Goal: Transaction & Acquisition: Purchase product/service

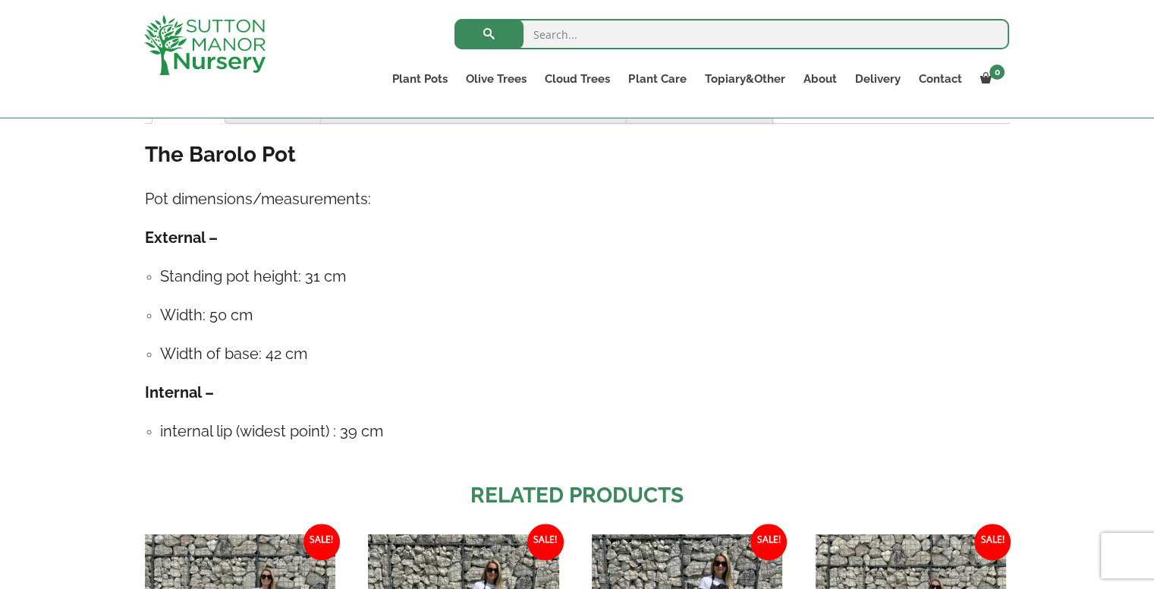
scroll to position [1120, 0]
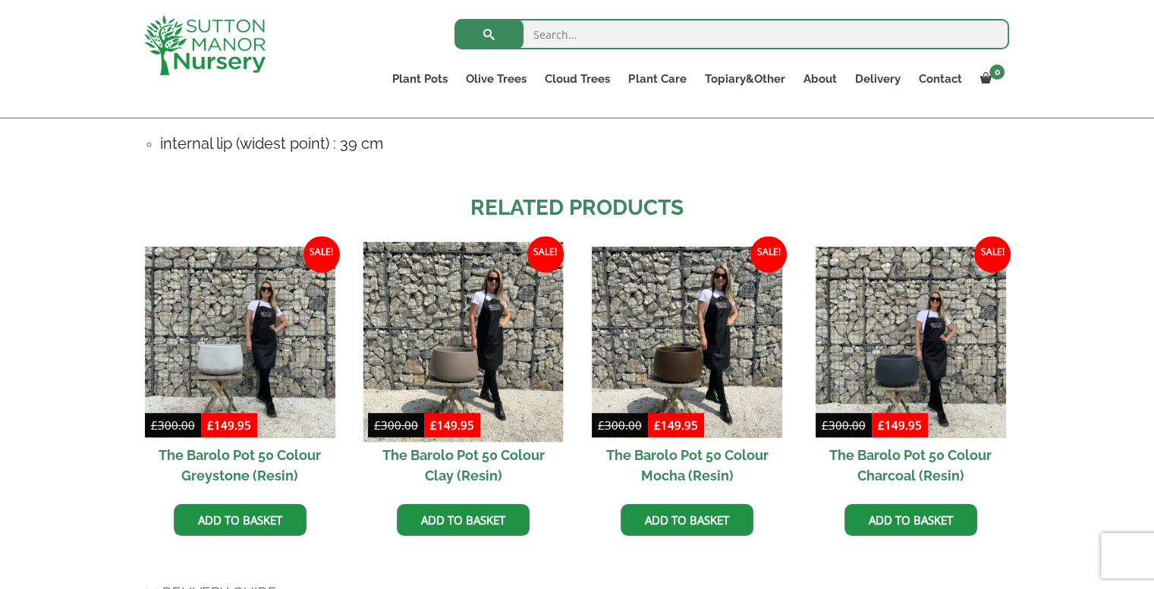
click at [499, 385] on img at bounding box center [463, 342] width 200 height 200
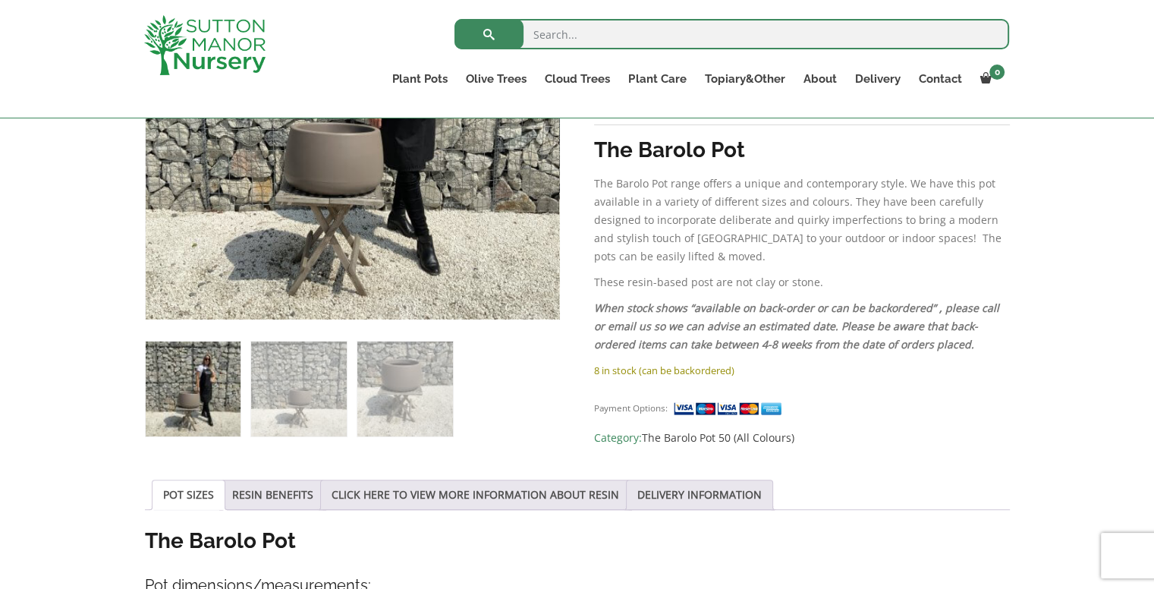
scroll to position [318, 0]
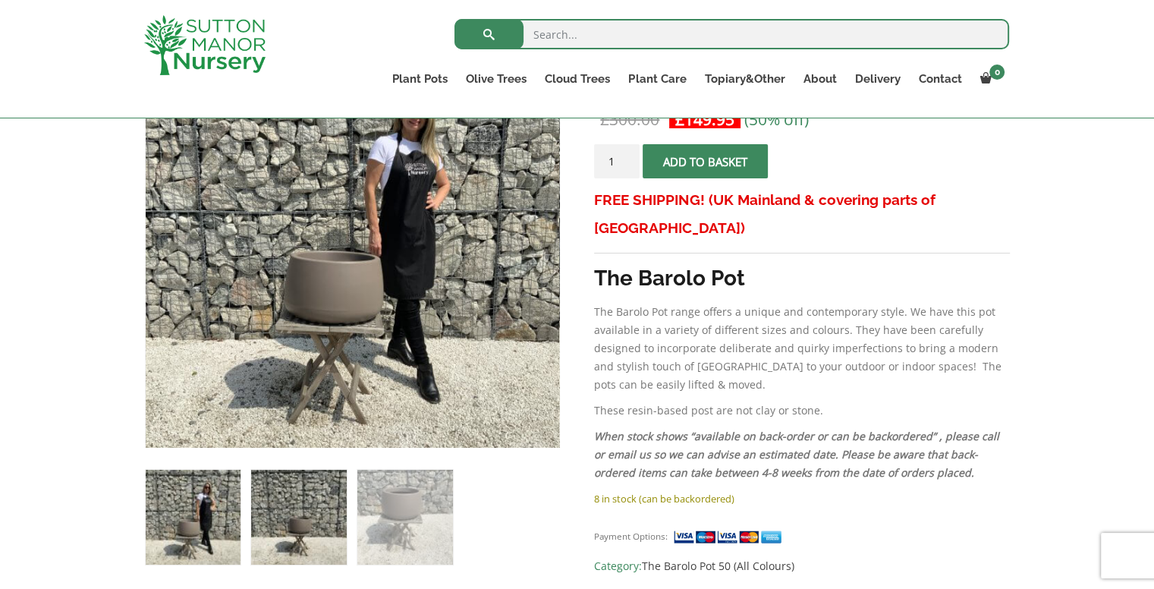
click at [319, 514] on img at bounding box center [298, 517] width 95 height 95
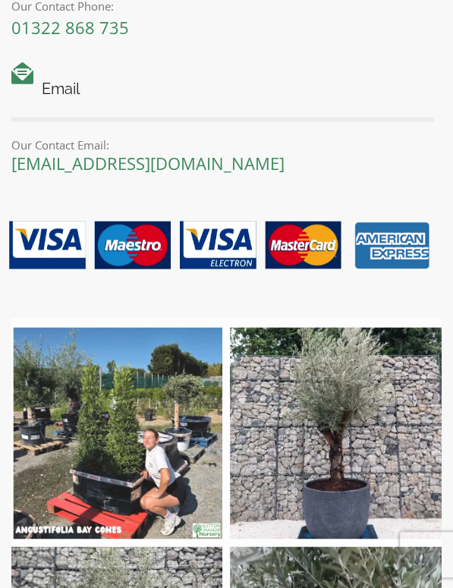
scroll to position [2952, 0]
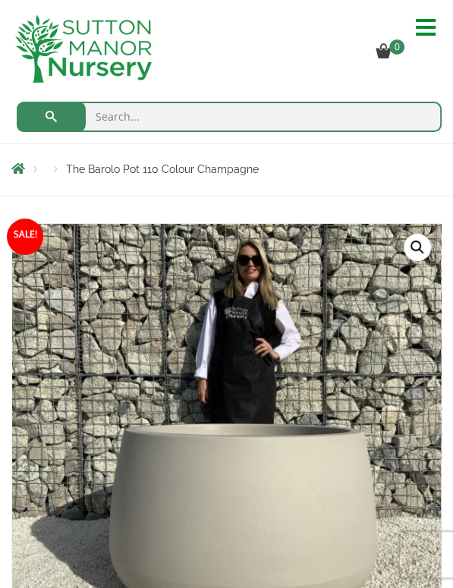
scroll to position [139, 0]
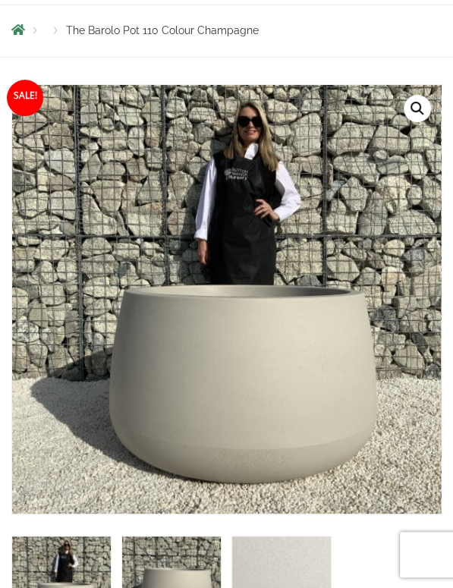
click at [158, 567] on img at bounding box center [171, 585] width 99 height 99
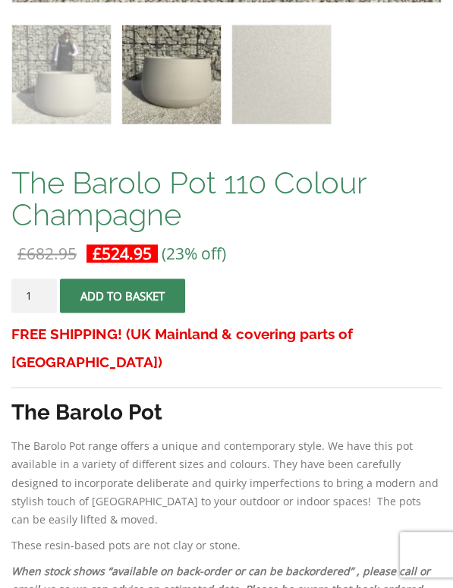
scroll to position [649, 0]
